Goal: Information Seeking & Learning: Learn about a topic

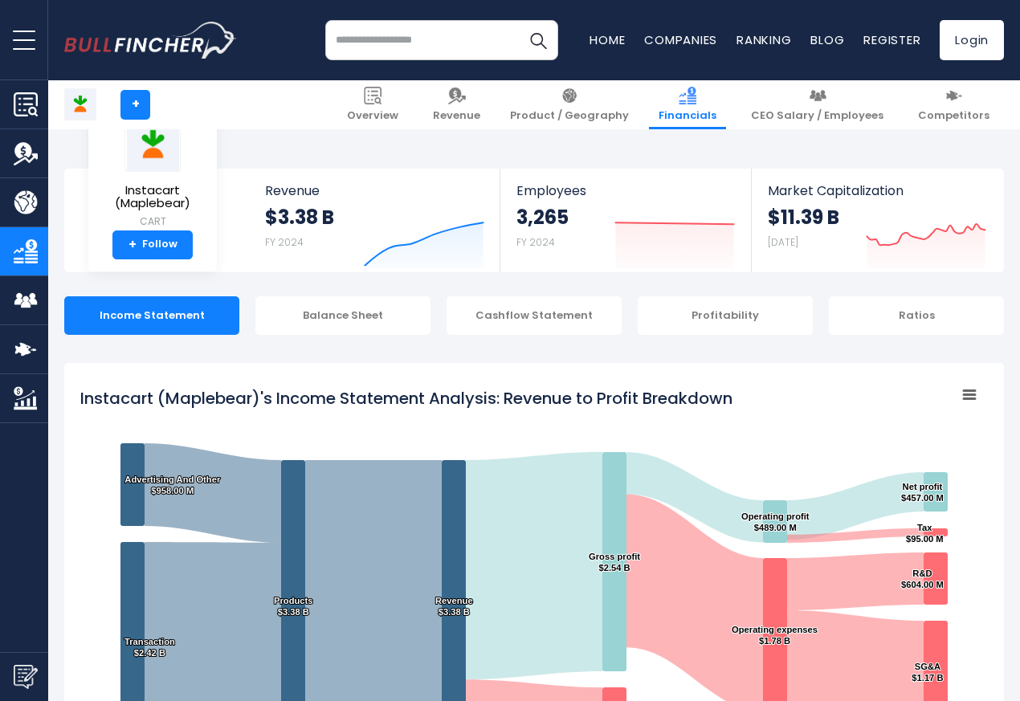
scroll to position [869, 0]
